Goal: Information Seeking & Learning: Learn about a topic

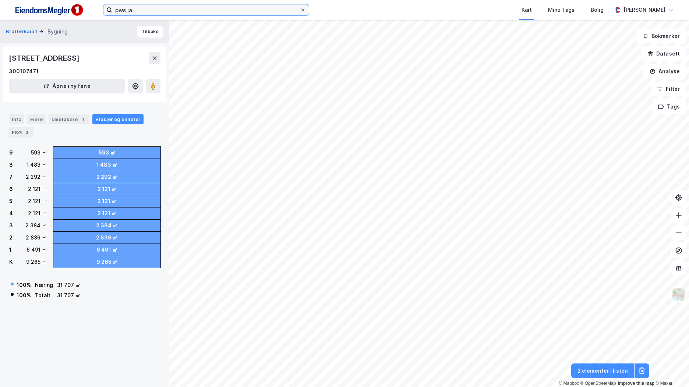
click at [171, 10] on input "pws ja" at bounding box center [206, 9] width 188 height 11
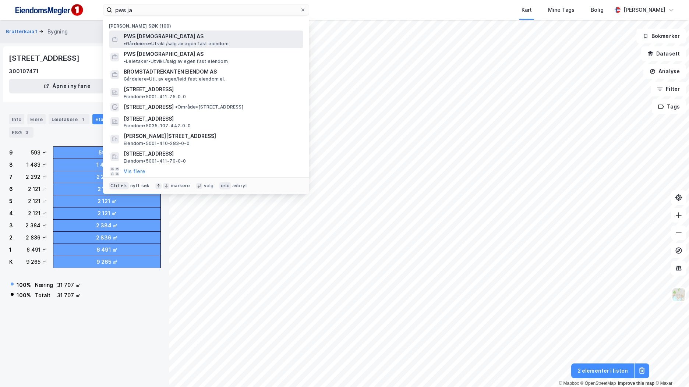
click at [184, 41] on span "• Gårdeiere • [GEOGRAPHIC_DATA]/salg av egen fast eiendom" at bounding box center [176, 44] width 105 height 6
